Goal: Task Accomplishment & Management: Use online tool/utility

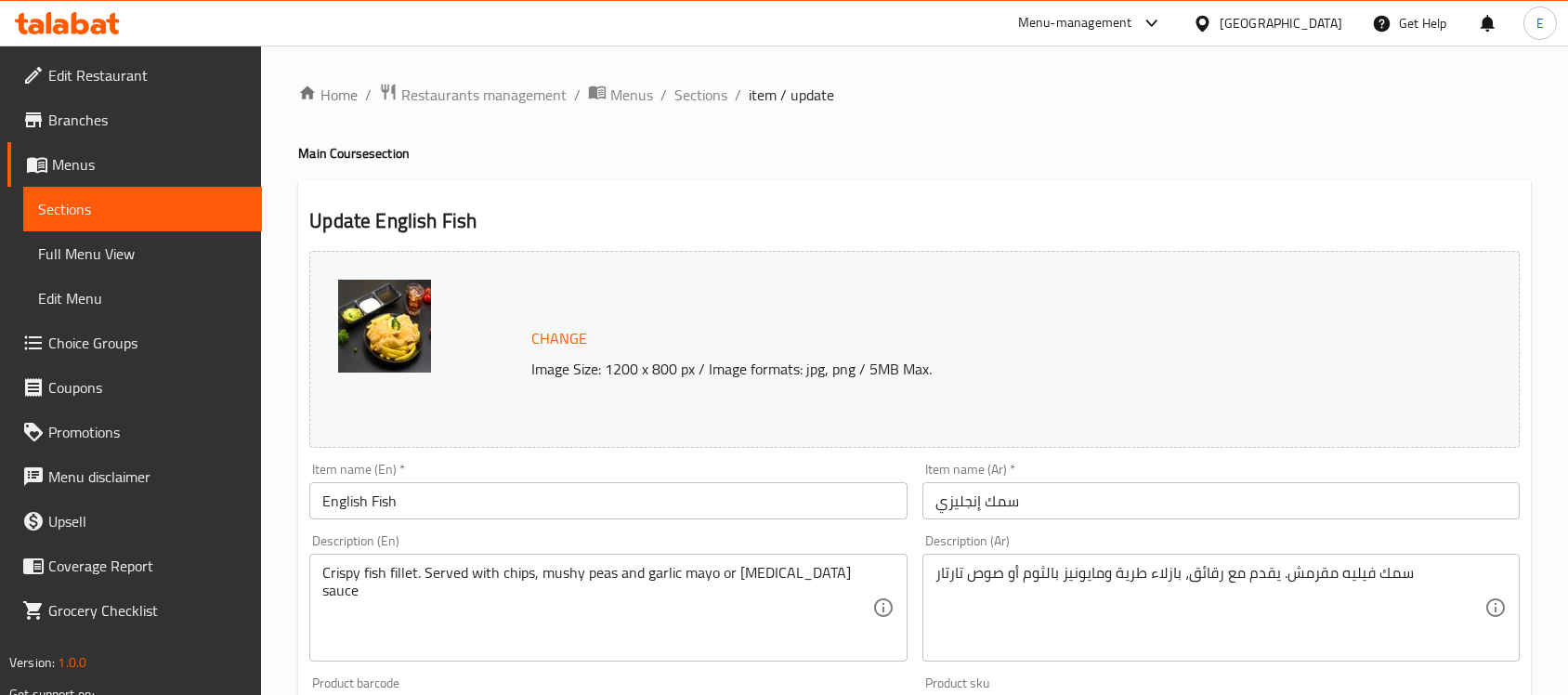
scroll to position [1783, 0]
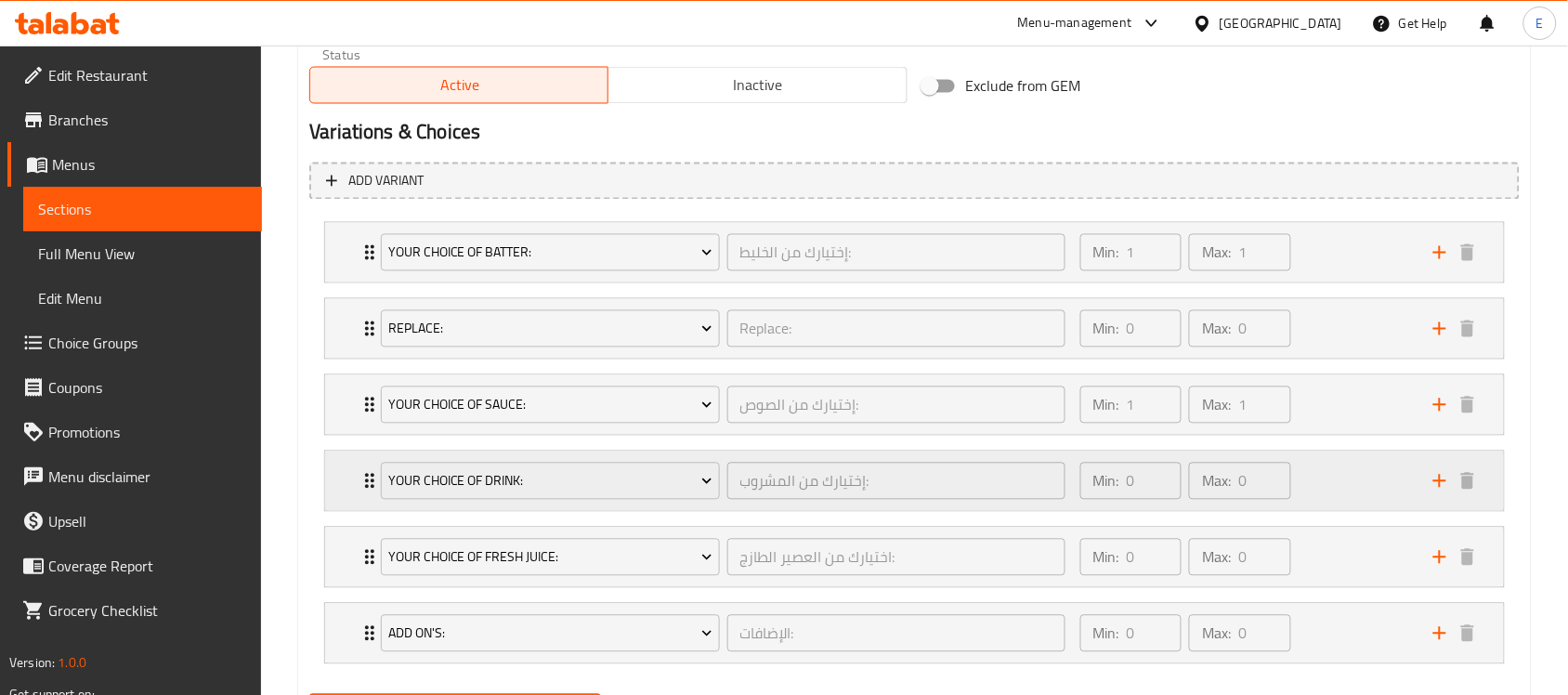
scroll to position [1059, 0]
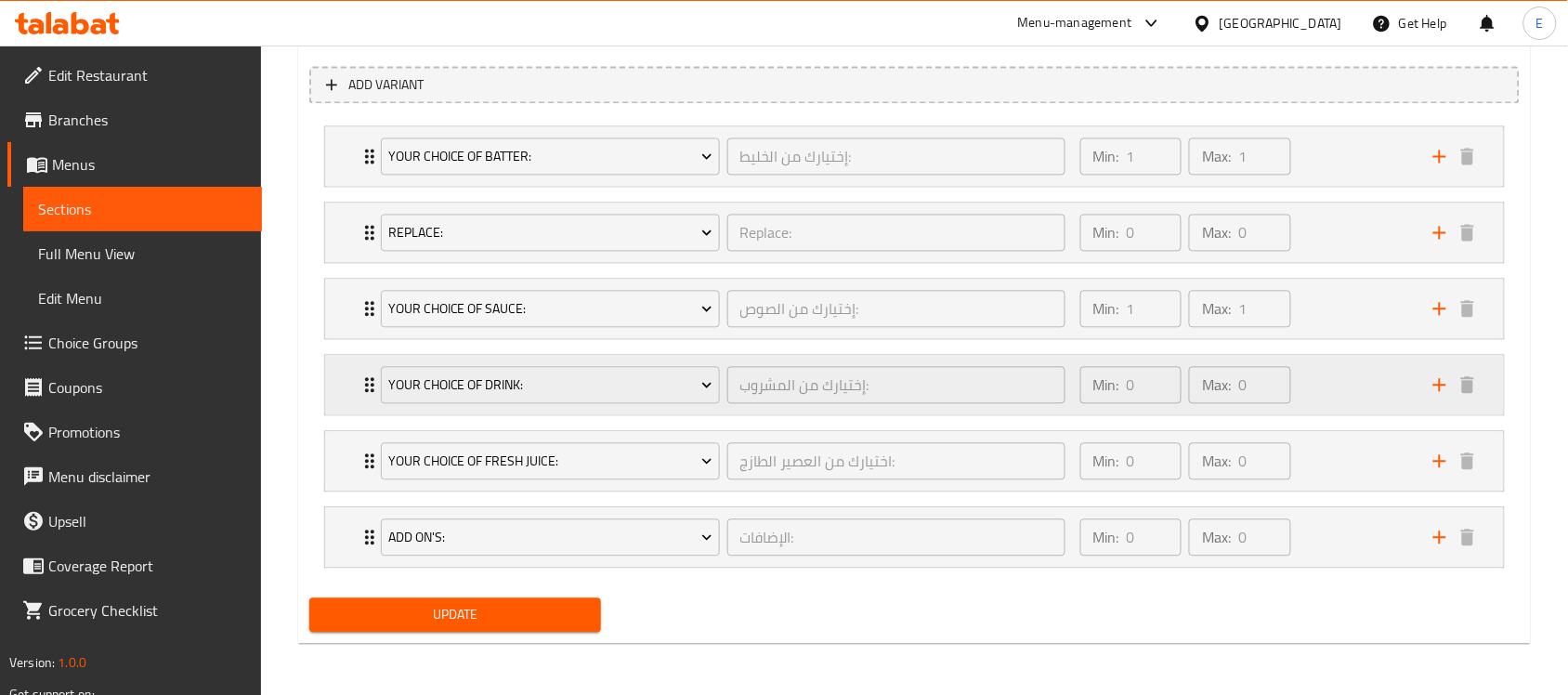
click at [345, 186] on div "Your Choice Of Drink: إختيارك من المشروب: ​ Min: 0 ​ Max: 0 ​" at bounding box center [914, 156] width 1179 height 60
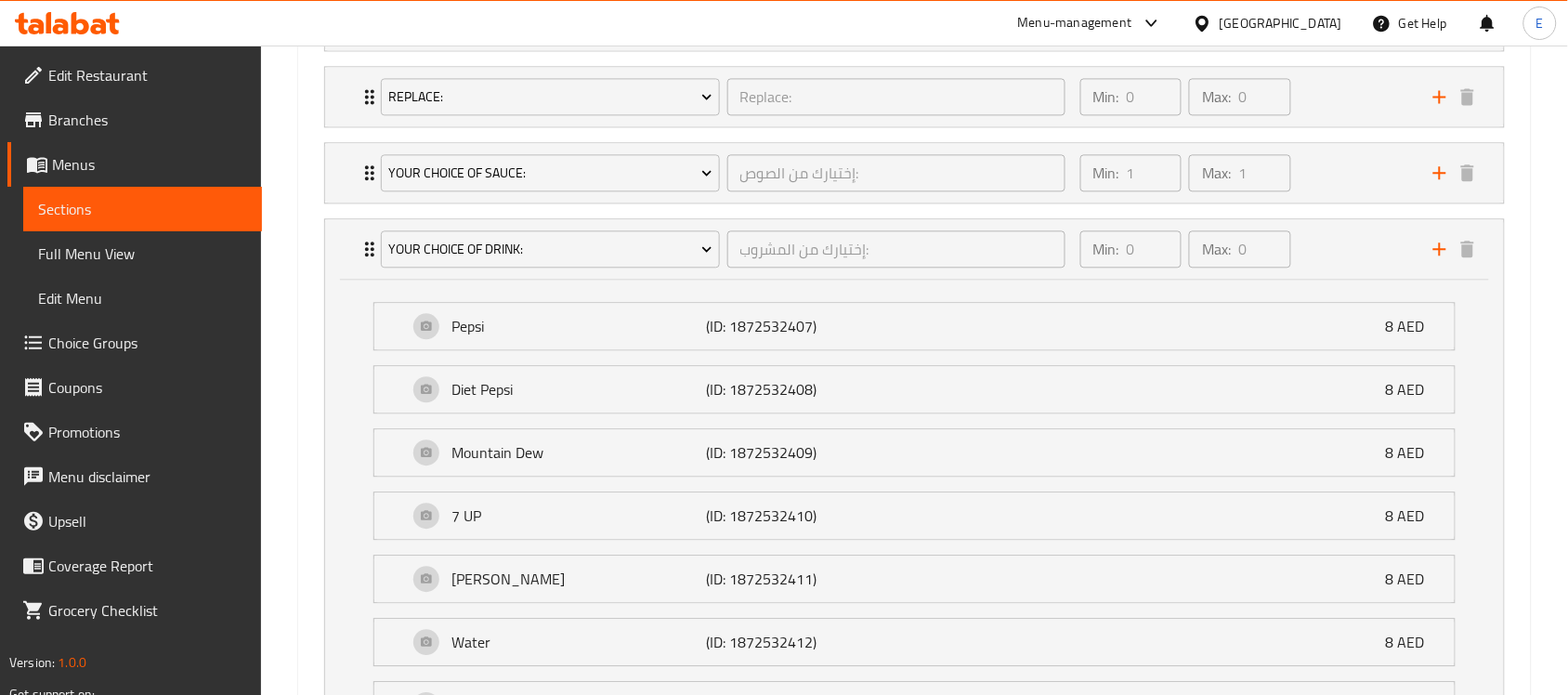
scroll to position [1154, 0]
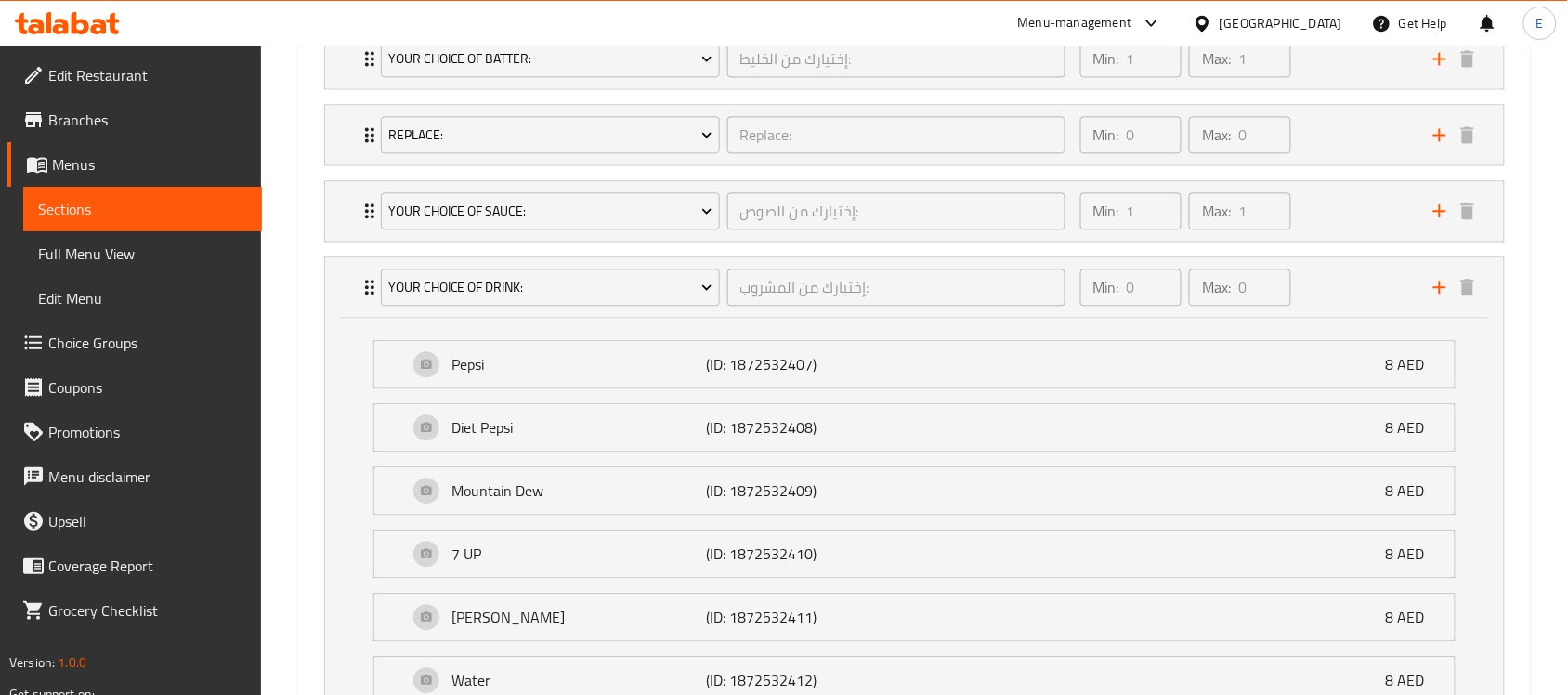
click at [63, 174] on span "Menus" at bounding box center [149, 164] width 195 height 22
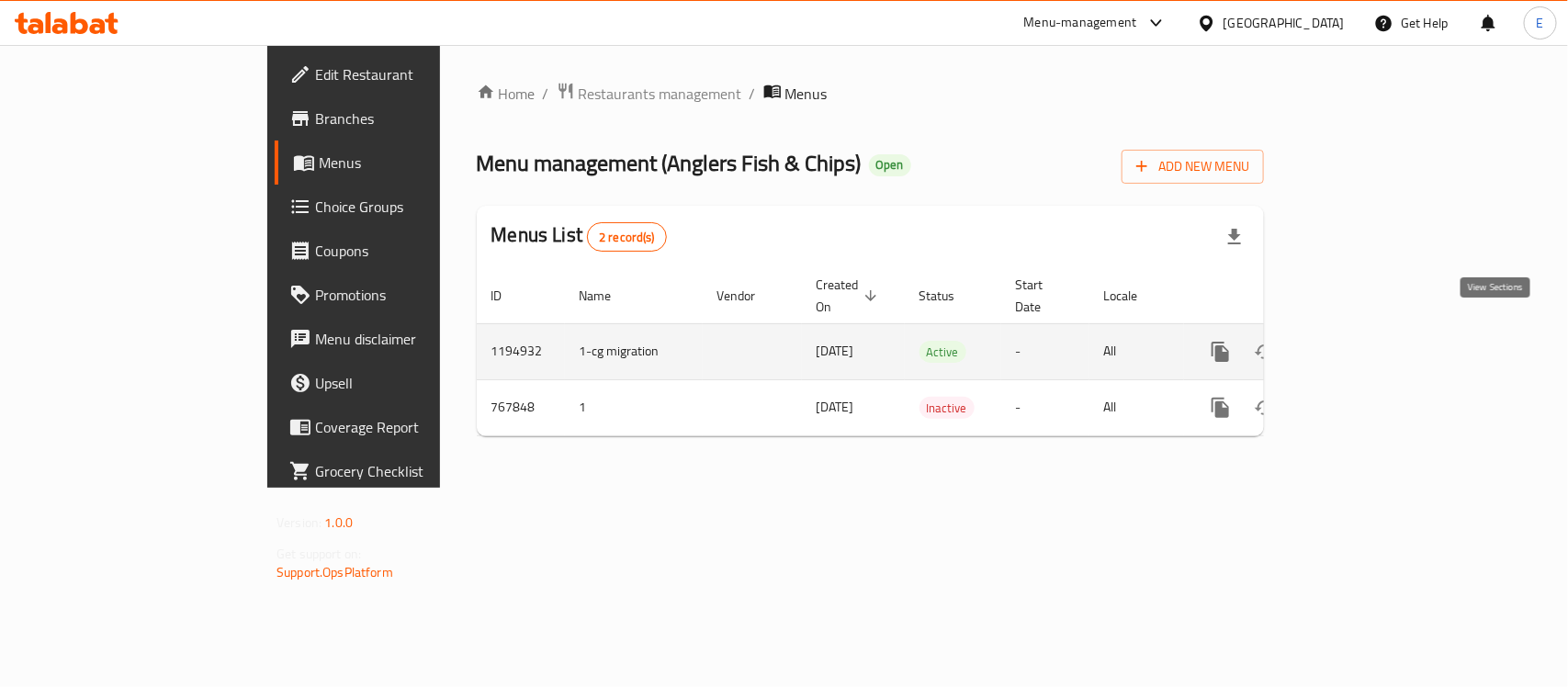
click at [1375, 331] on link "enhanced table" at bounding box center [1353, 352] width 44 height 44
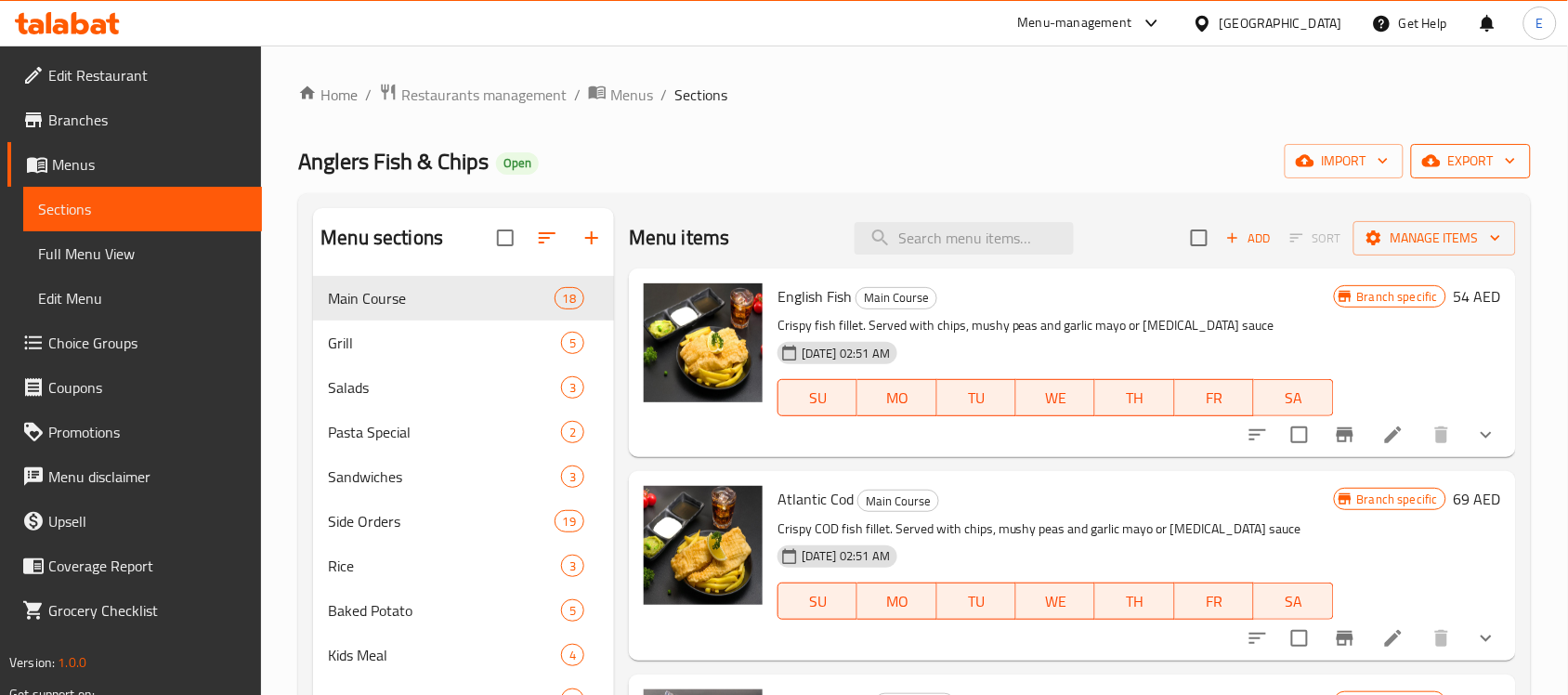
click at [1511, 167] on icon "button" at bounding box center [1510, 161] width 19 height 19
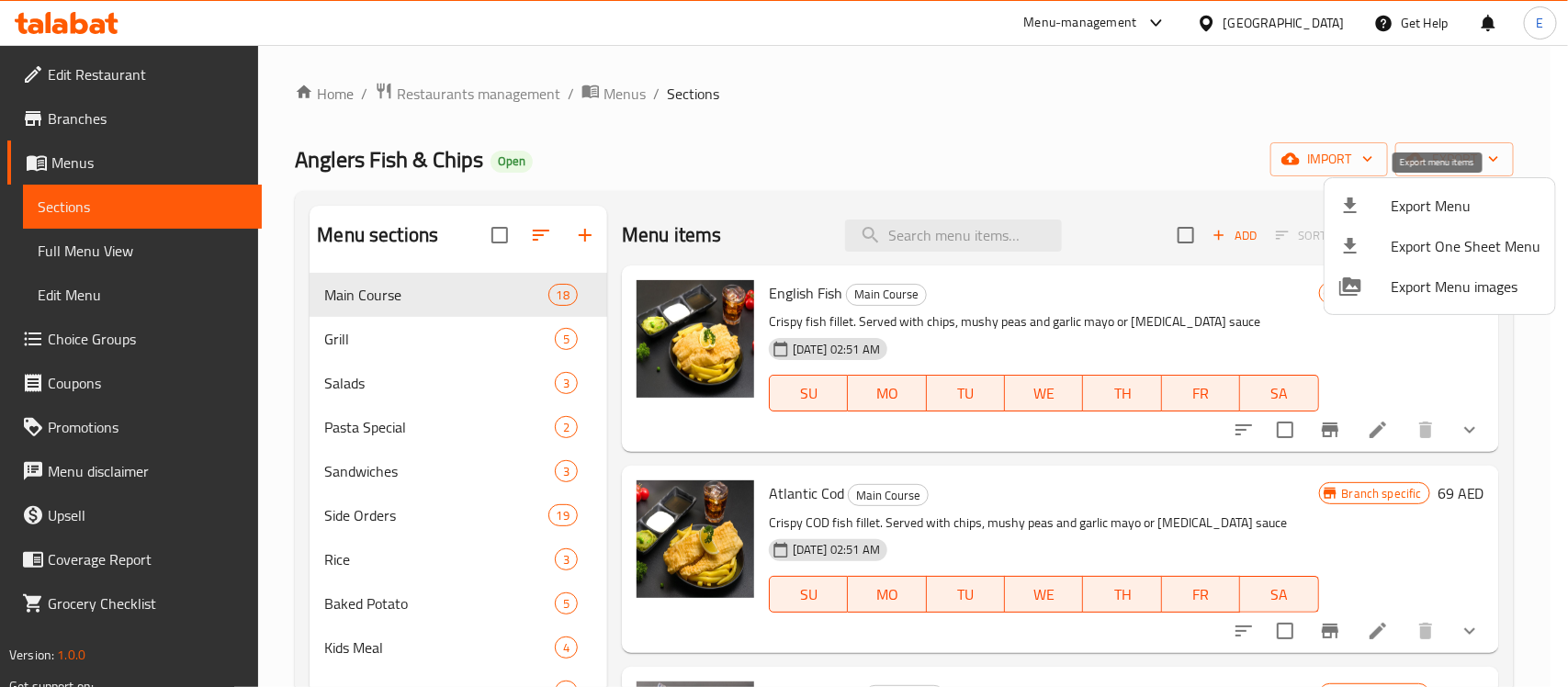
click at [1466, 200] on span "Export Menu" at bounding box center [1465, 206] width 150 height 22
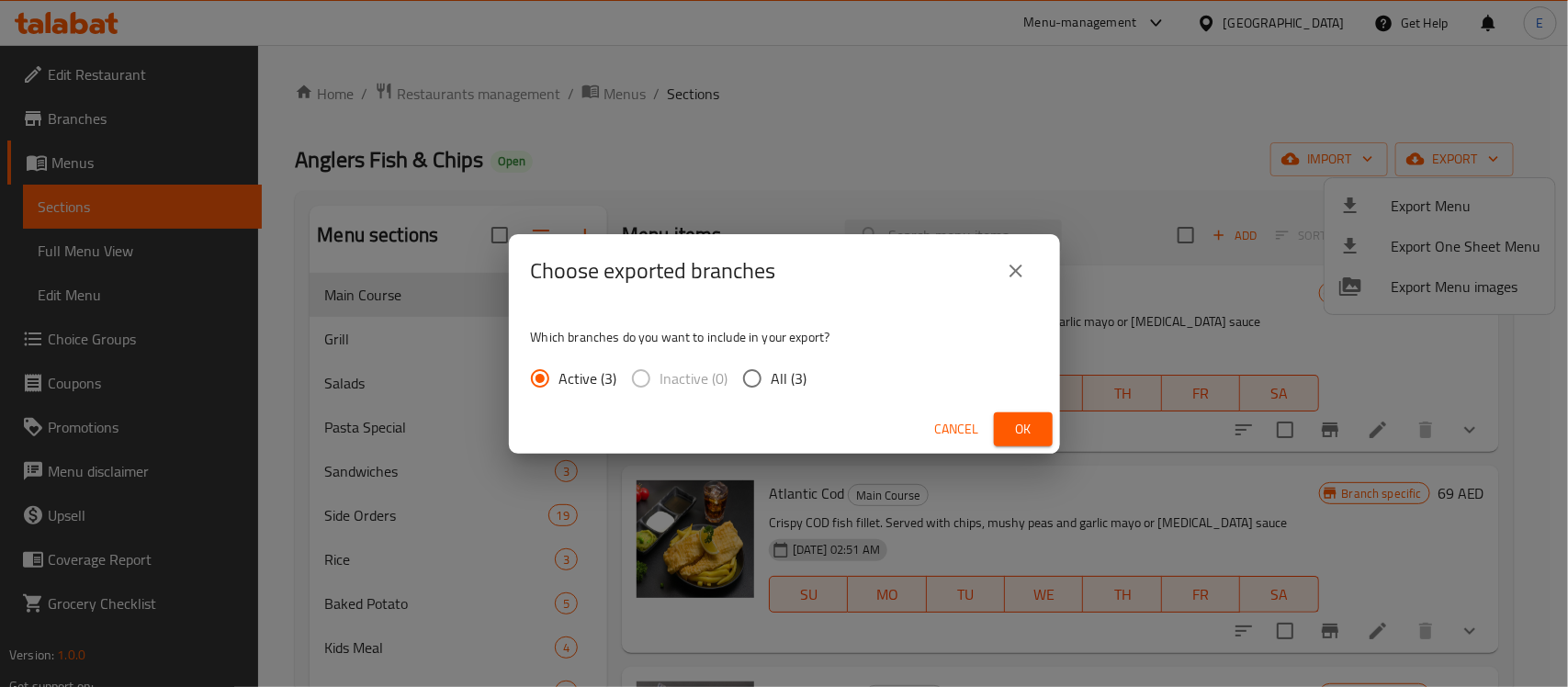
click at [1034, 443] on button "Ok" at bounding box center [1023, 429] width 59 height 34
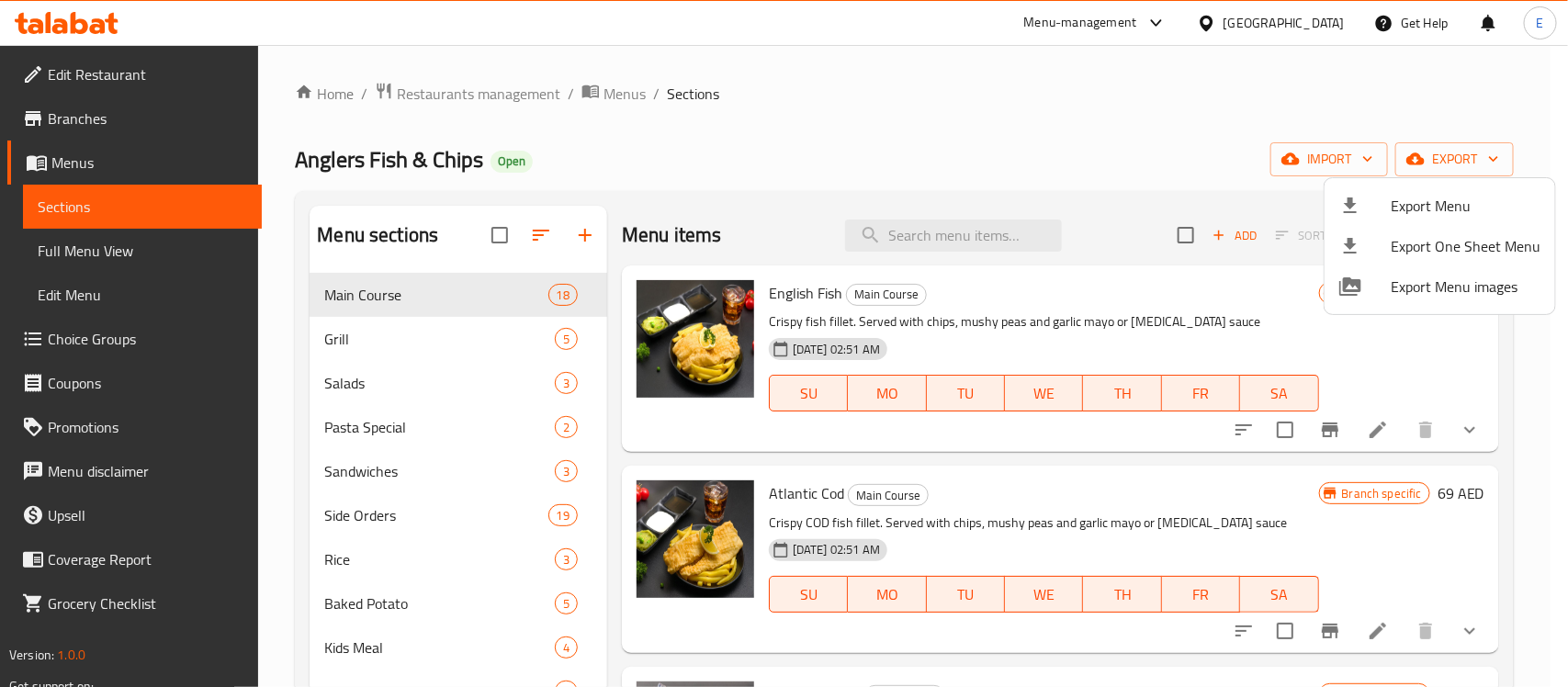
click at [125, 244] on div at bounding box center [784, 344] width 1568 height 687
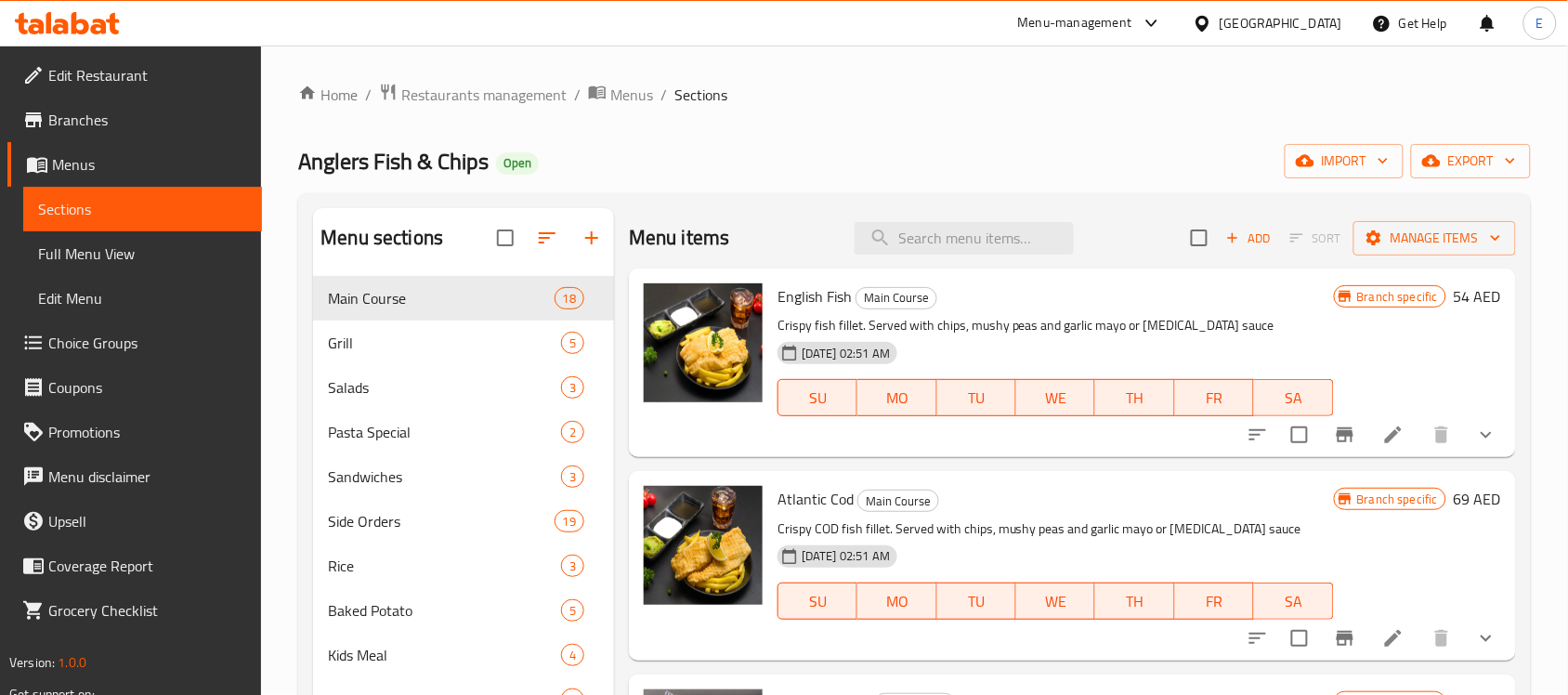
click at [76, 255] on span "Full Menu View" at bounding box center [143, 254] width 209 height 22
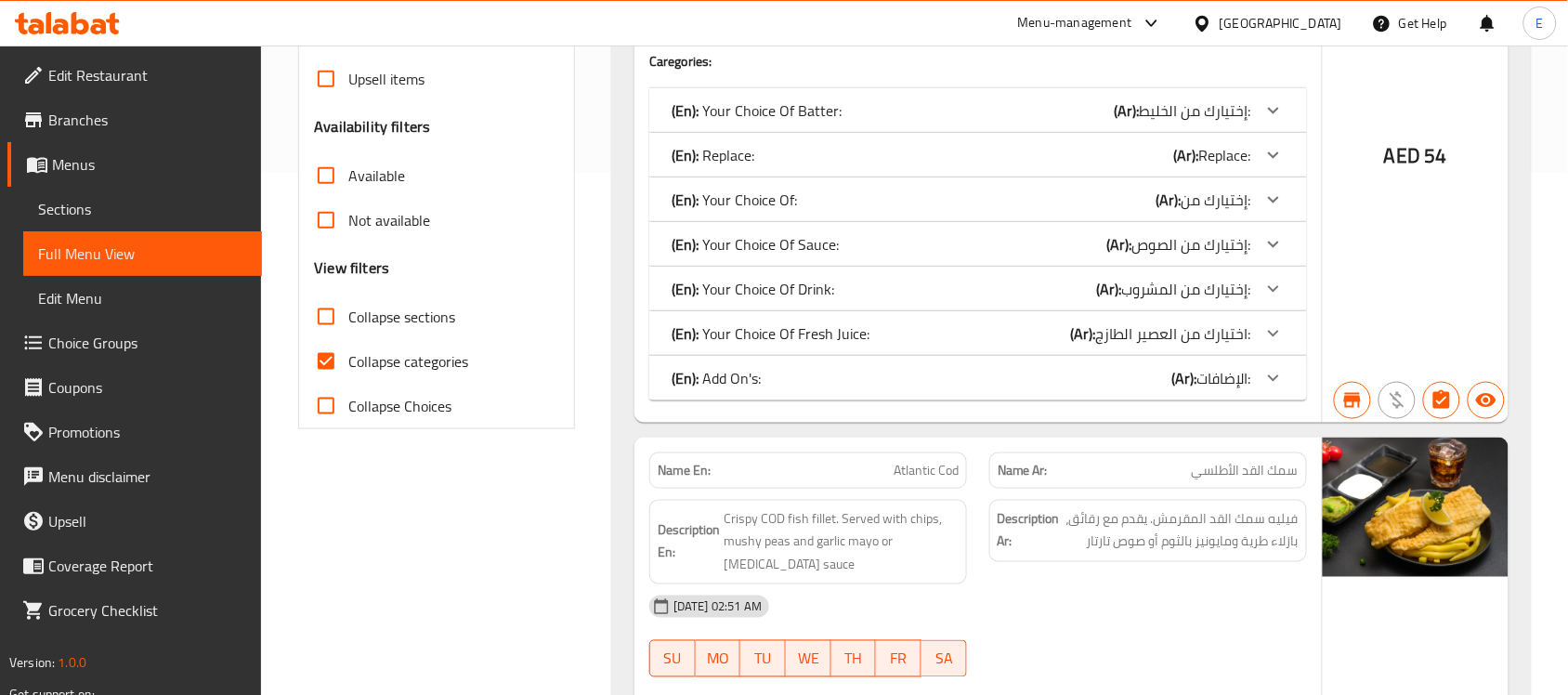
scroll to position [544, 0]
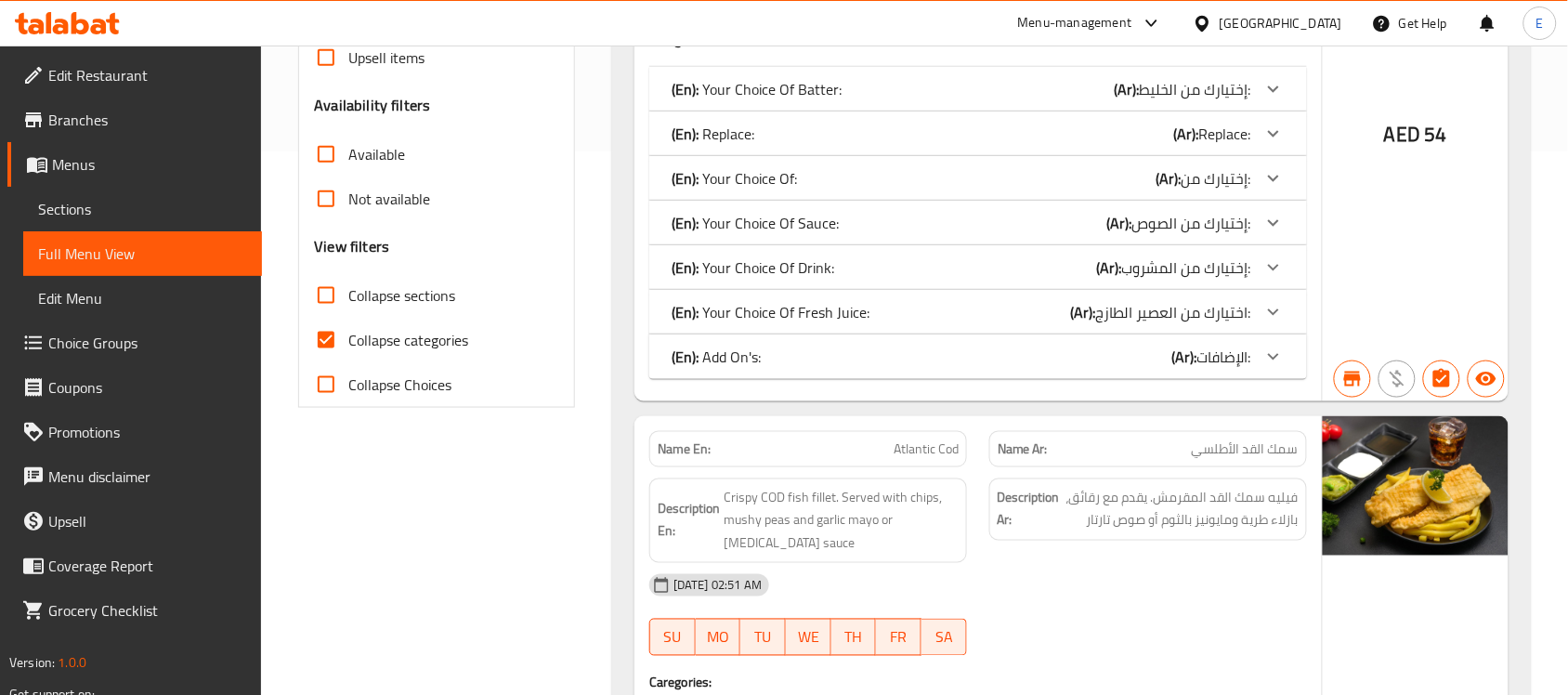
click at [401, 341] on span "Collapse categories" at bounding box center [408, 340] width 120 height 22
click at [348, 341] on input "Collapse categories" at bounding box center [326, 340] width 45 height 45
checkbox input "false"
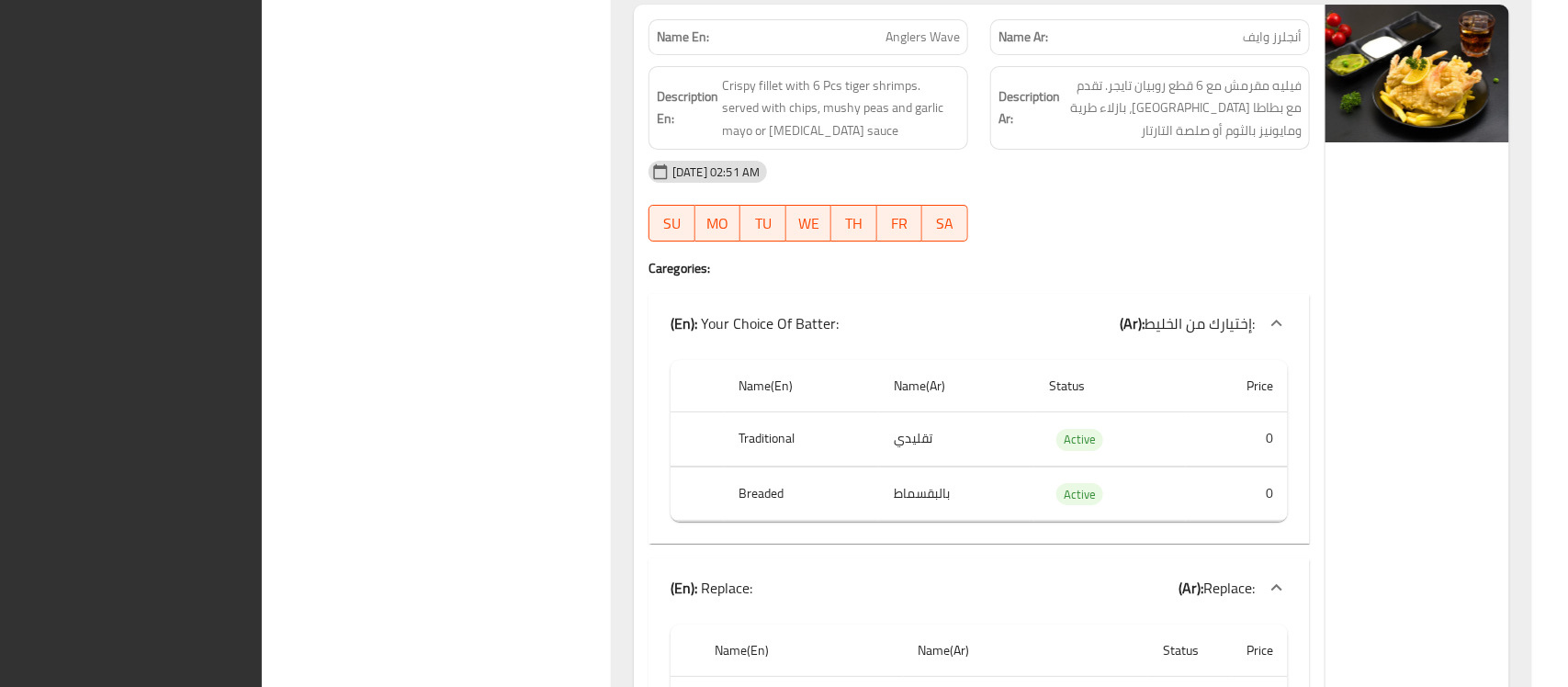
scroll to position [0, 0]
